Goal: Browse casually

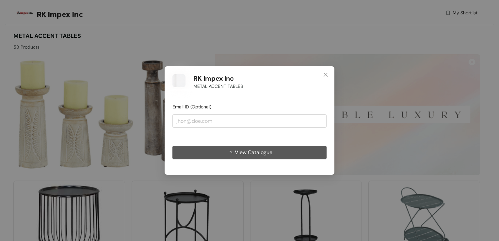
click at [326, 76] on icon "close" at bounding box center [325, 74] width 5 height 5
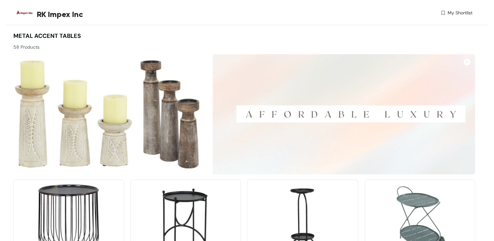
click at [468, 62] on img at bounding box center [467, 62] width 7 height 7
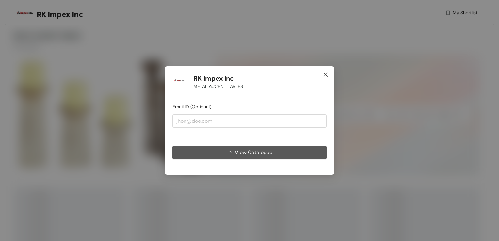
click at [325, 76] on icon "close" at bounding box center [326, 75] width 4 height 4
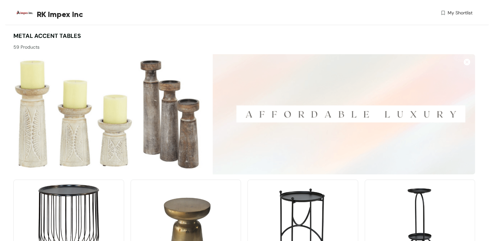
click at [465, 62] on img at bounding box center [467, 62] width 7 height 7
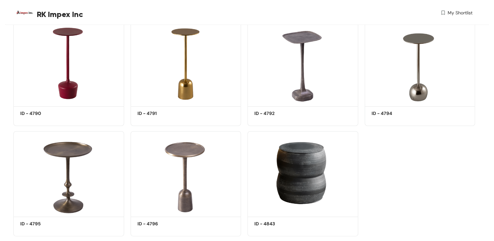
scroll to position [1486, 0]
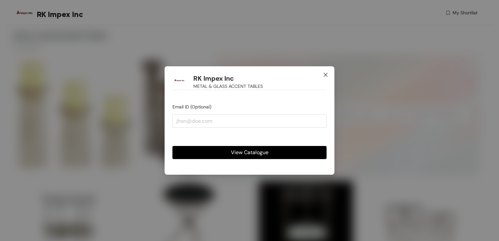
click at [324, 75] on icon "close" at bounding box center [325, 74] width 5 height 5
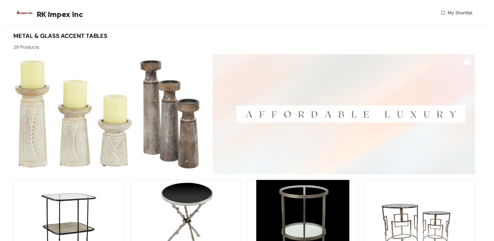
click at [468, 63] on img at bounding box center [467, 62] width 7 height 7
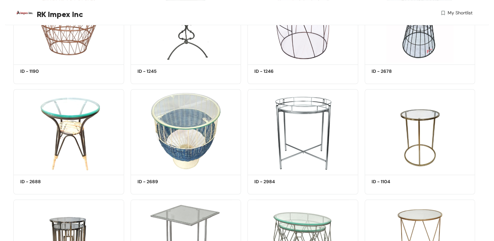
scroll to position [517, 0]
